Goal: Task Accomplishment & Management: Manage account settings

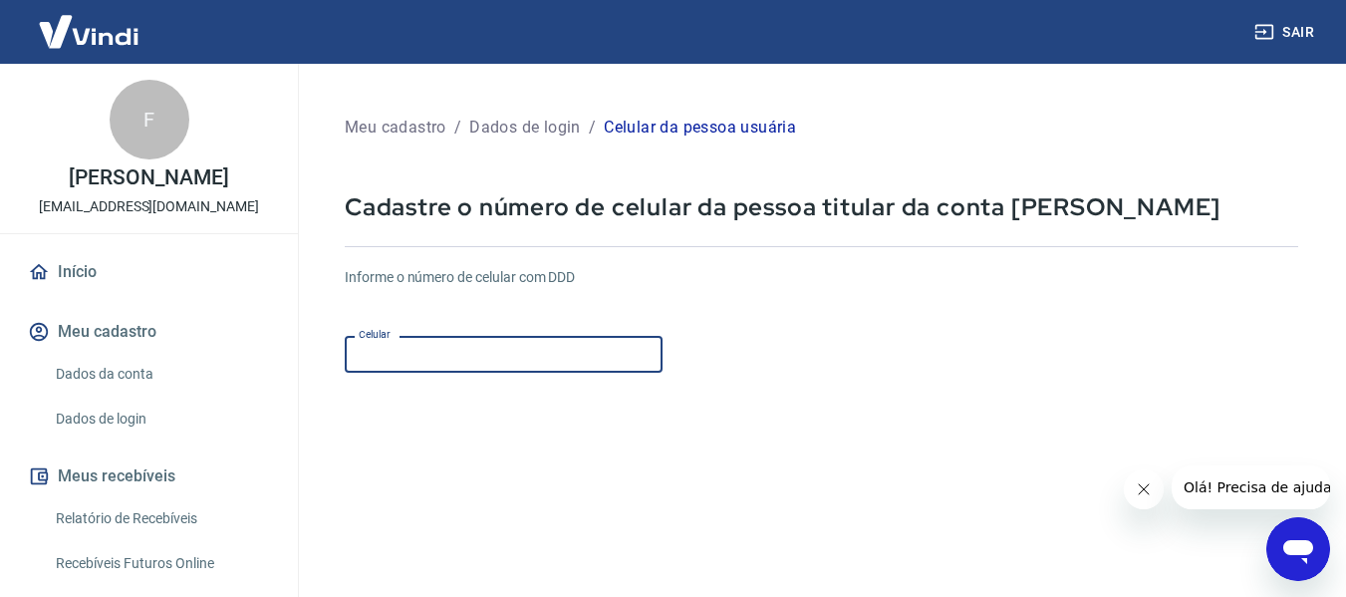
click at [525, 362] on input "Celular" at bounding box center [504, 354] width 318 height 37
click at [502, 346] on input "[PHONE_NUMBER]" at bounding box center [504, 354] width 318 height 37
type input "(1"
type input "[PHONE_NUMBER]"
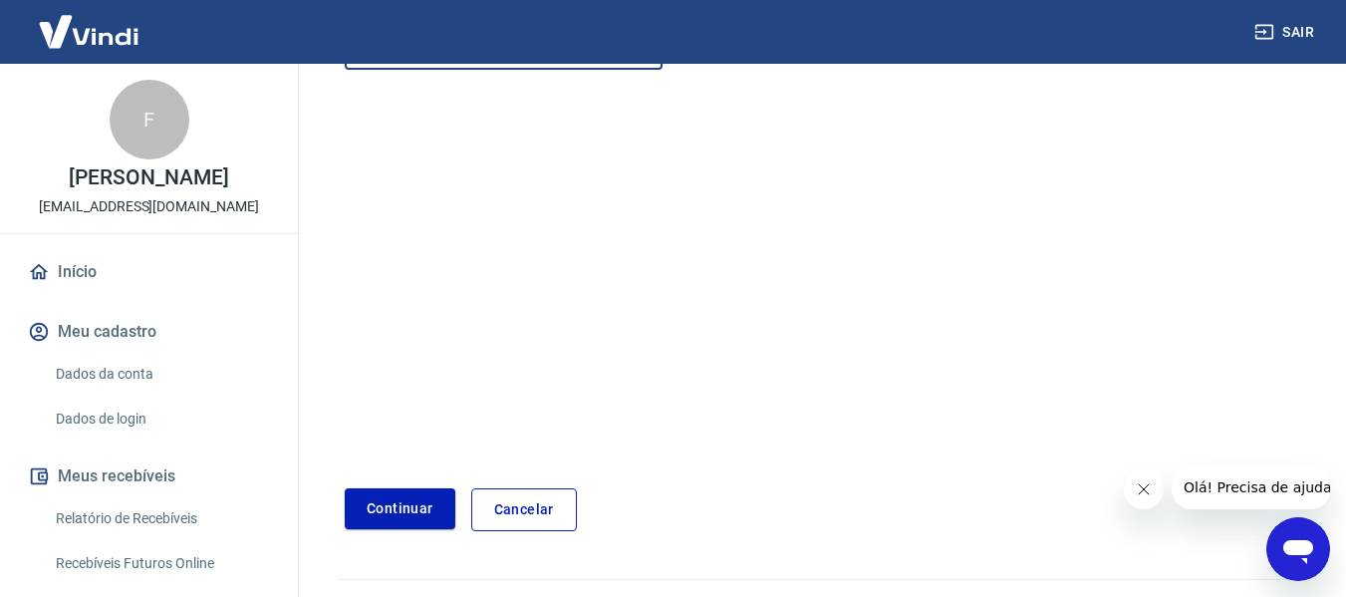
scroll to position [305, 0]
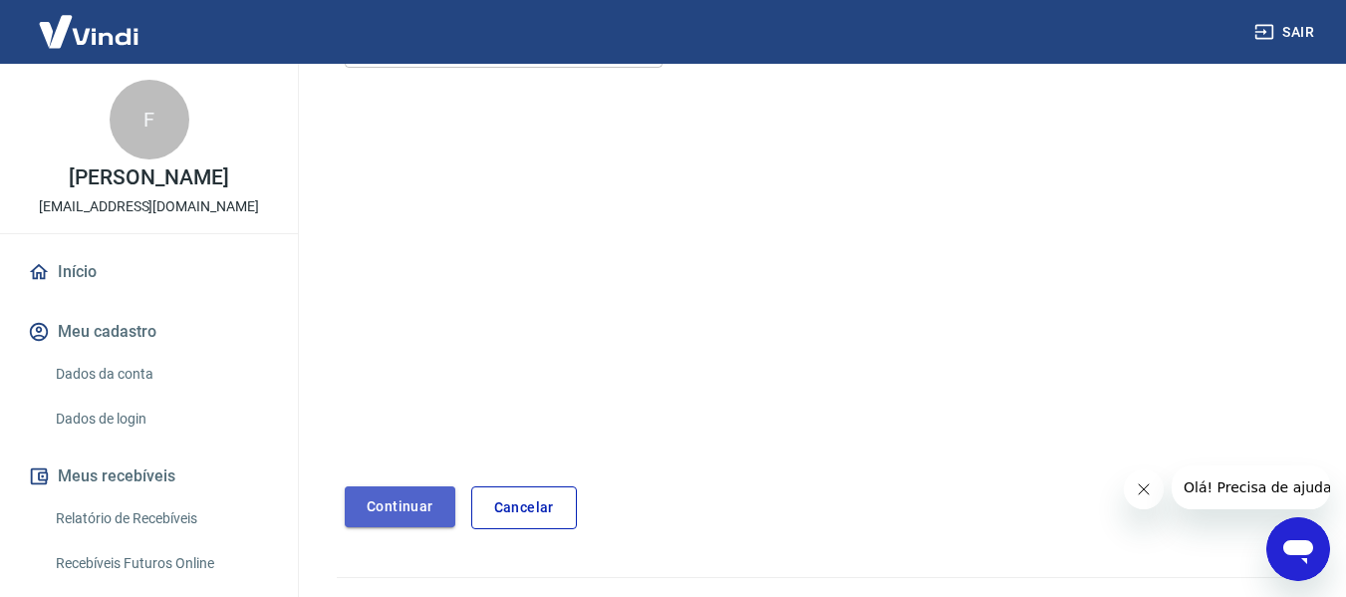
click at [393, 505] on button "Continuar" at bounding box center [400, 506] width 111 height 41
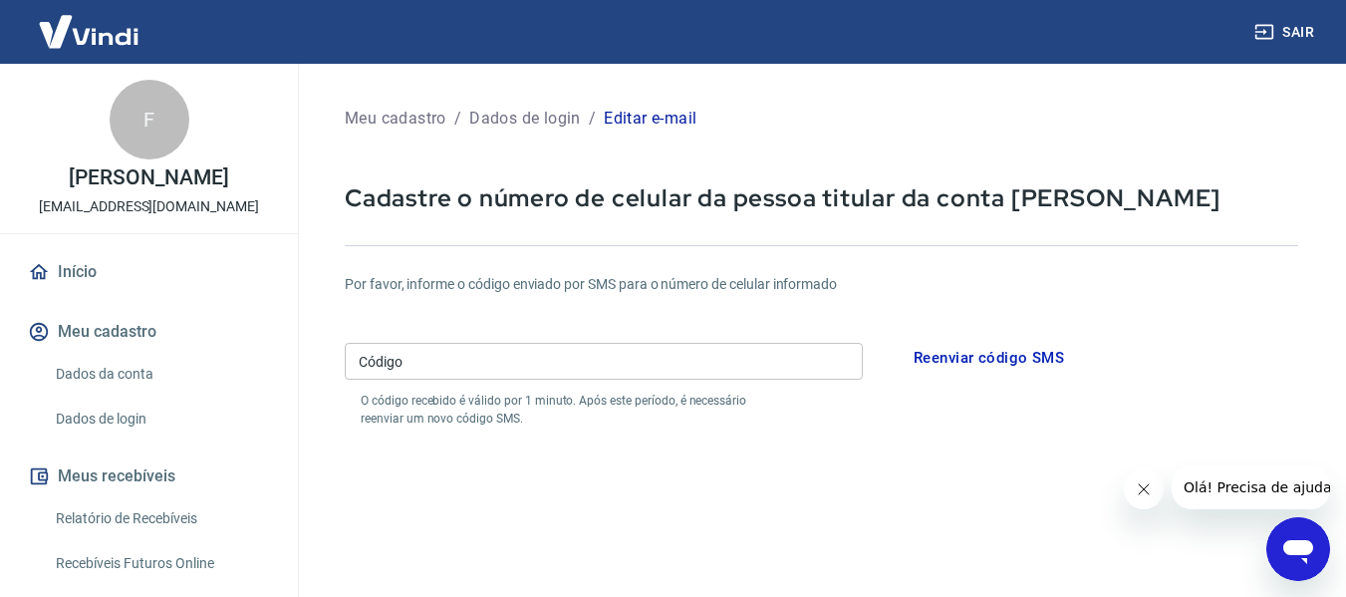
scroll to position [5, 0]
